Goal: Complete application form

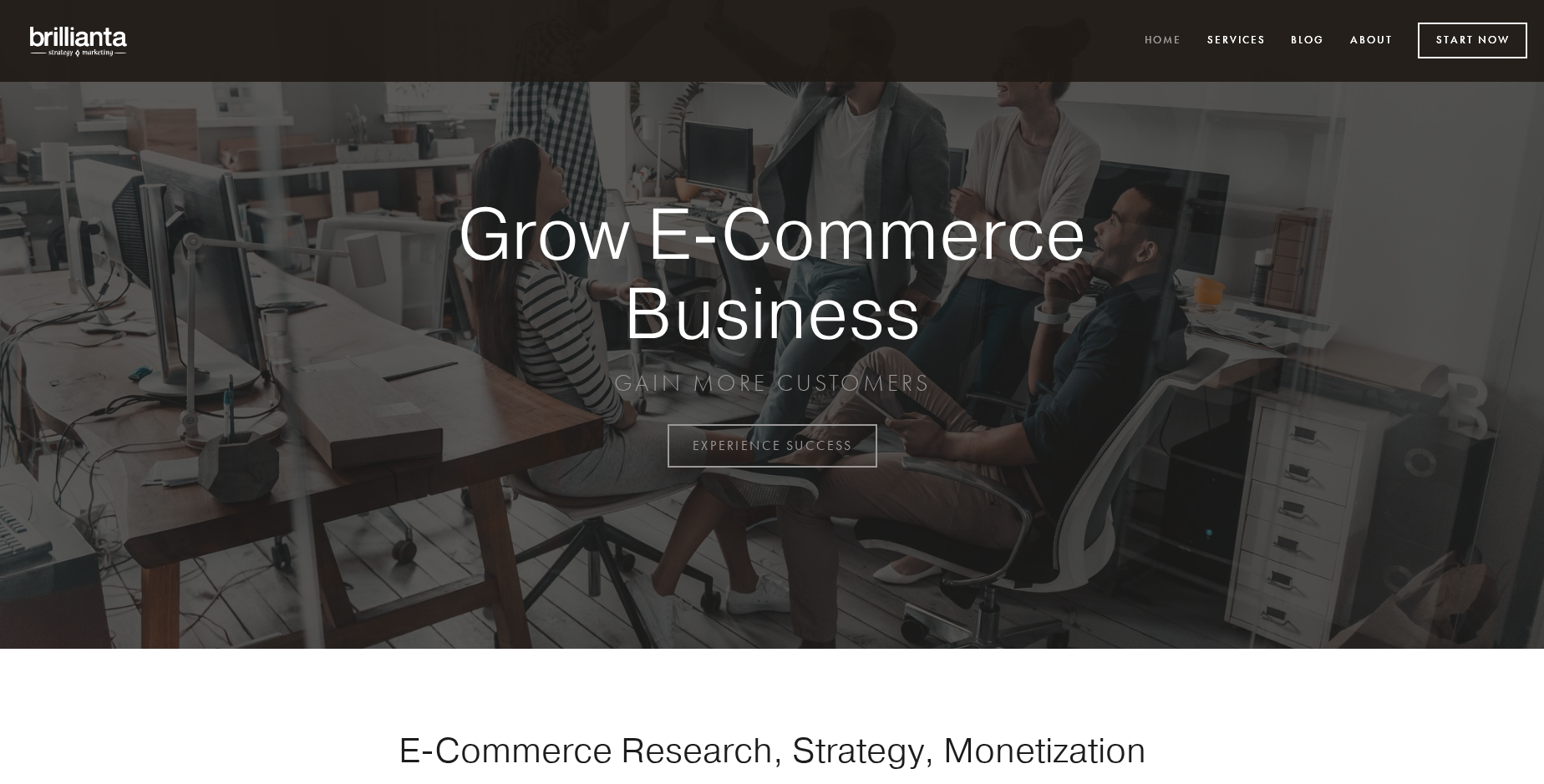
scroll to position [4378, 0]
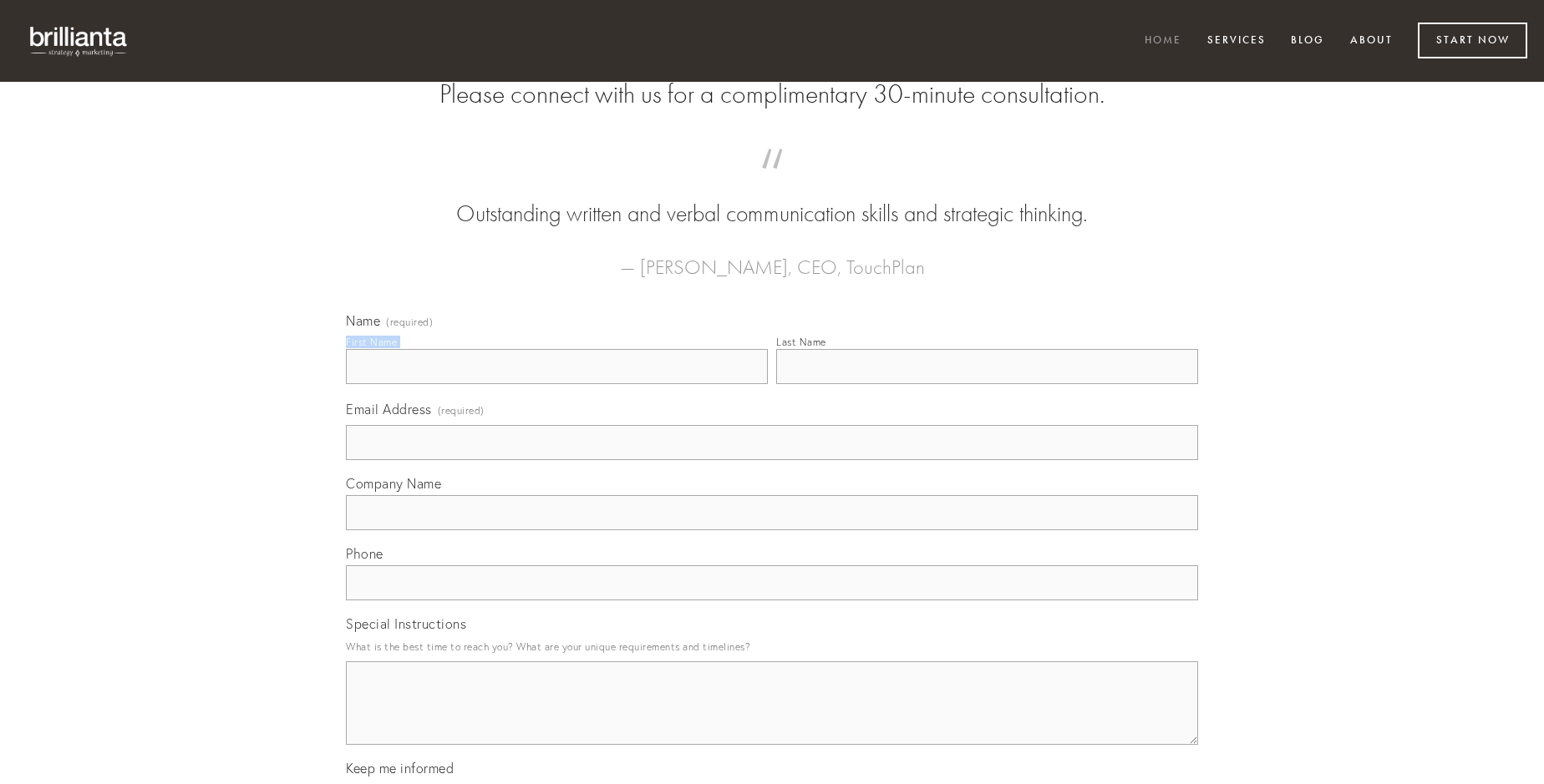
type input "[PERSON_NAME]"
click at [986, 384] on input "Last Name" at bounding box center [986, 366] width 422 height 35
type input "[PERSON_NAME]"
click at [772, 460] on input "Email Address (required)" at bounding box center [772, 442] width 852 height 35
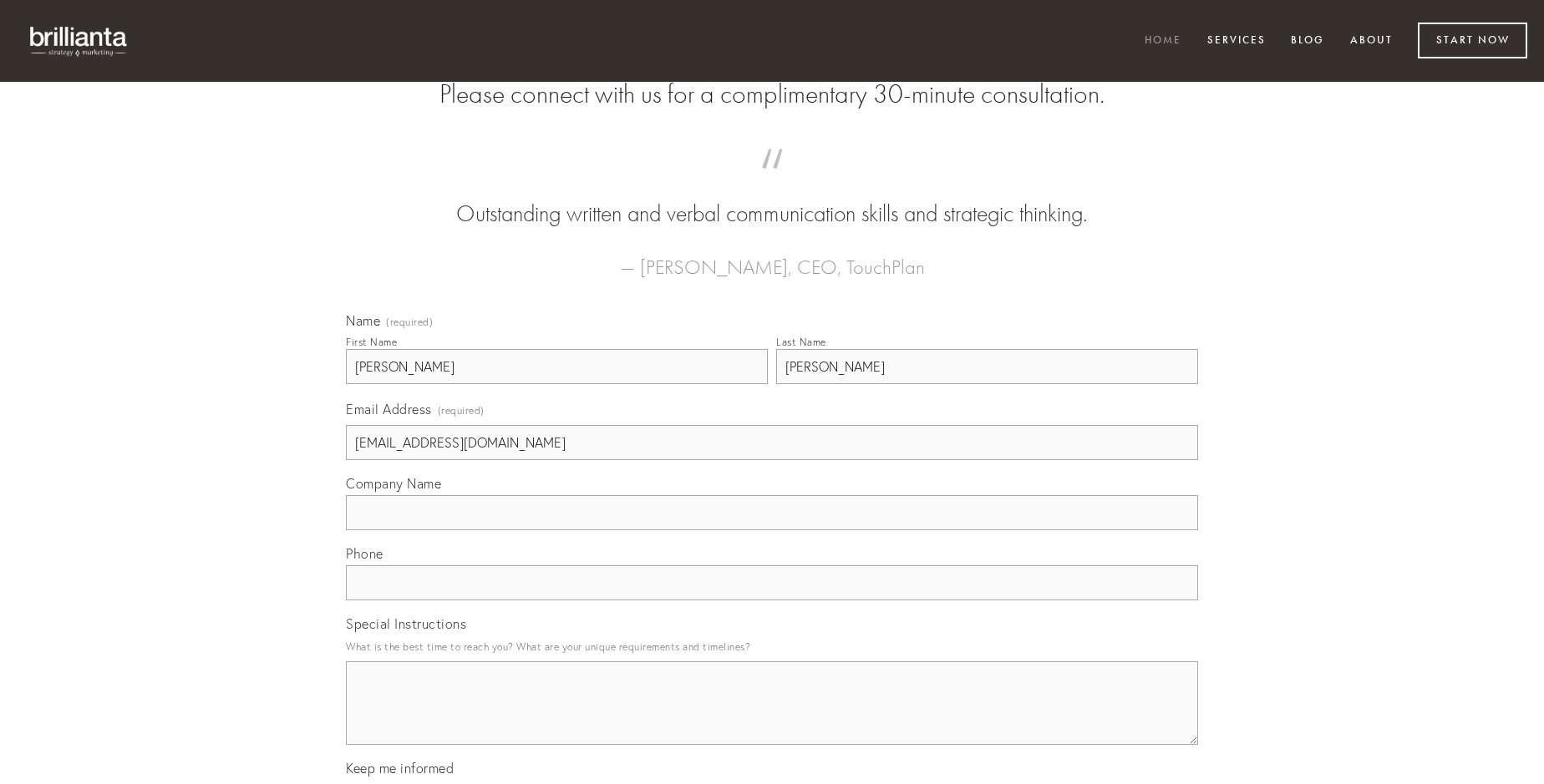
type input "[EMAIL_ADDRESS][DOMAIN_NAME]"
click at [772, 530] on input "Company Name" at bounding box center [772, 512] width 852 height 35
type input "facilis"
click at [772, 600] on input "text" at bounding box center [772, 583] width 852 height 35
click at [772, 718] on textarea "Special Instructions" at bounding box center [772, 703] width 852 height 83
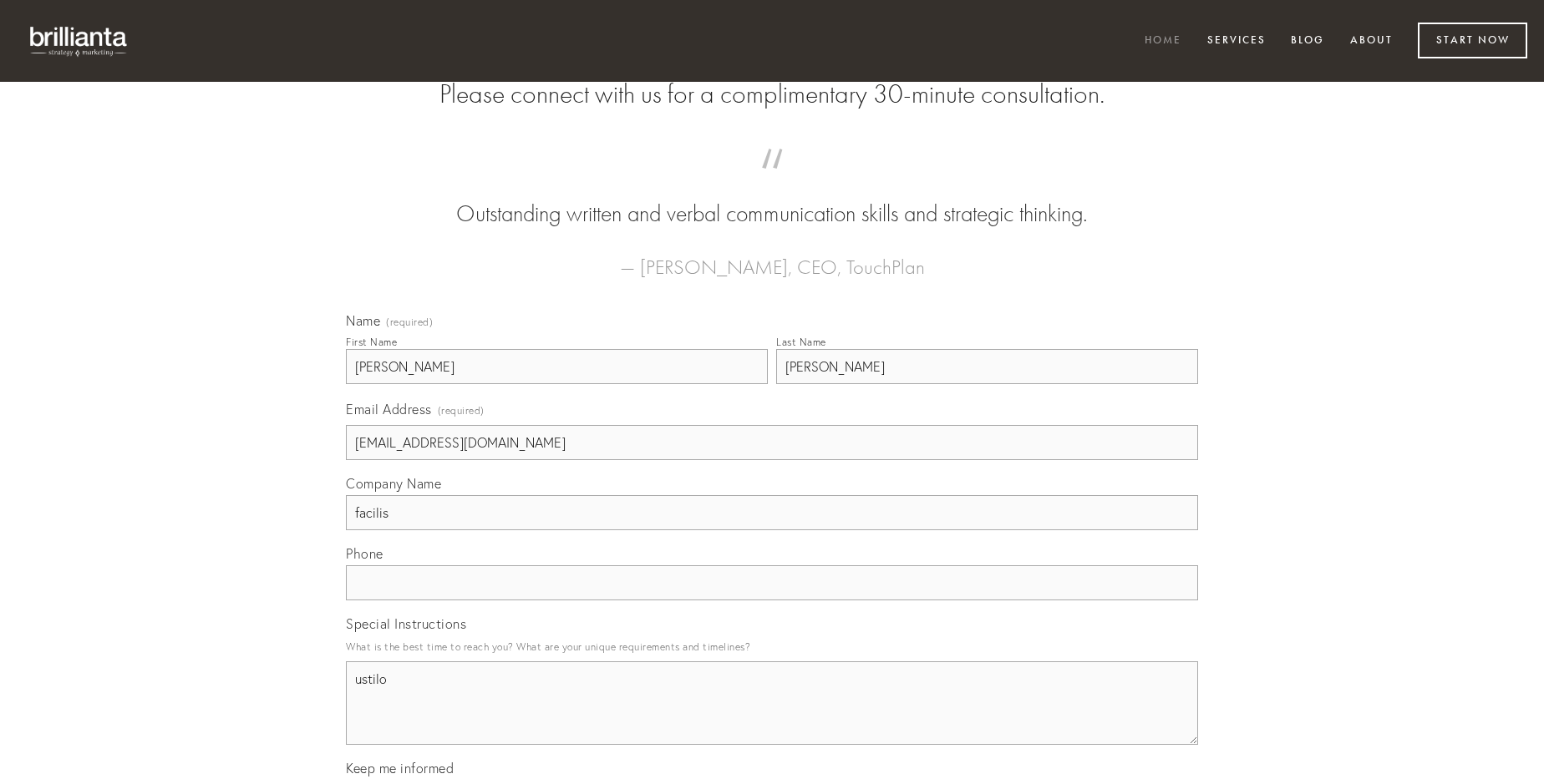
type textarea "ustilo"
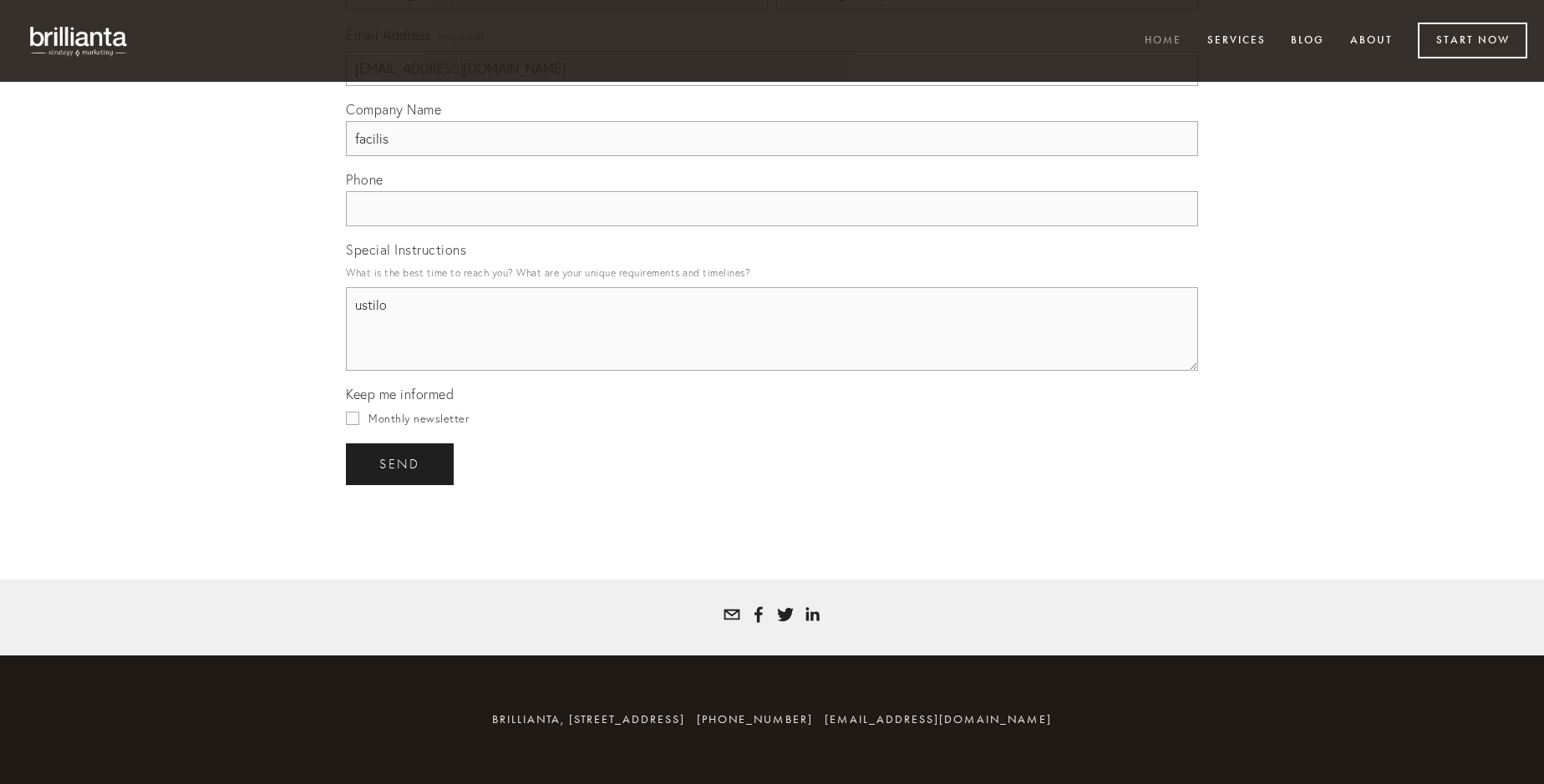
click at [401, 463] on span "send" at bounding box center [399, 464] width 41 height 15
